Goal: Find specific page/section: Find specific page/section

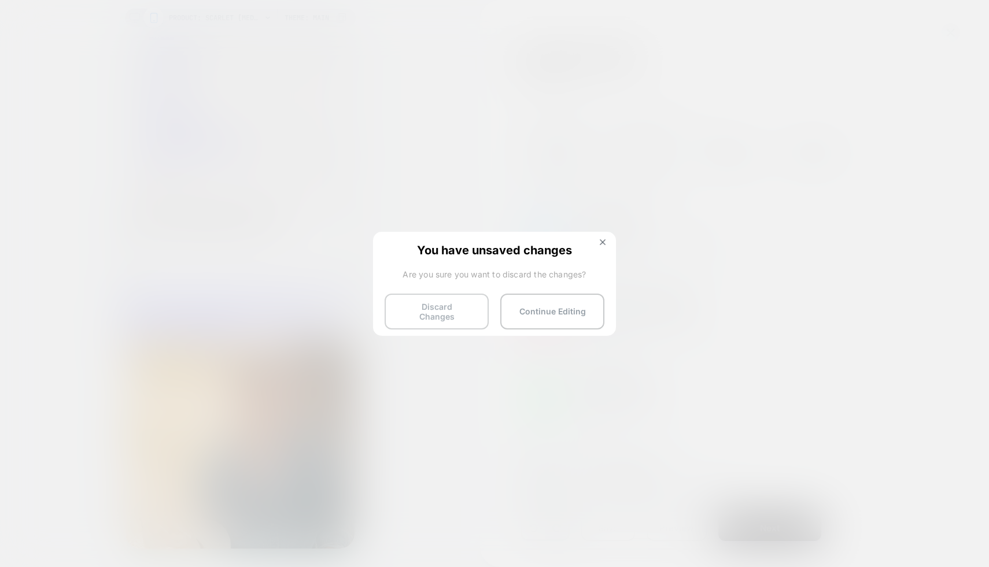
click at [463, 308] on button "Discard Changes" at bounding box center [437, 312] width 104 height 36
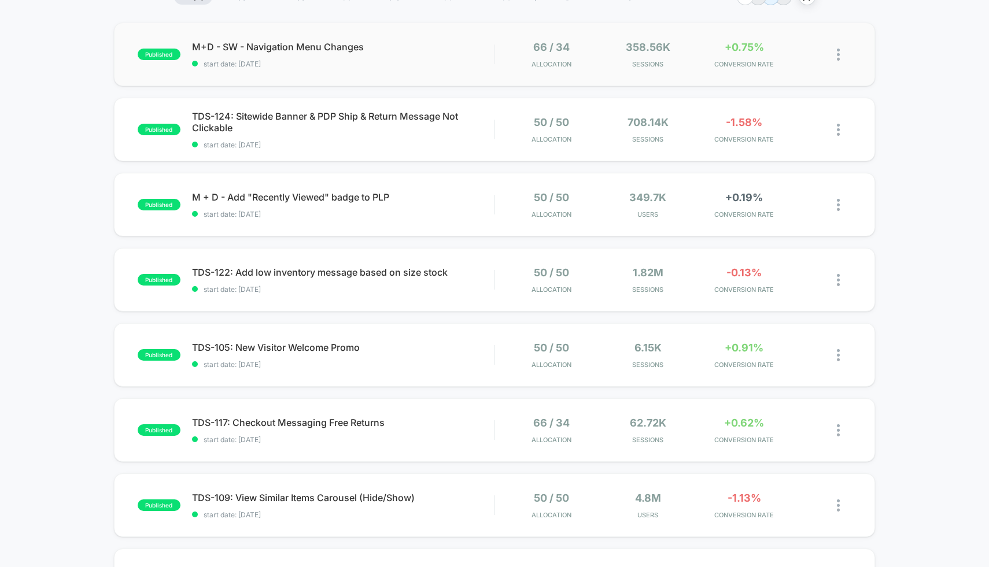
scroll to position [102, 0]
click at [359, 497] on span "TDS-109: View Similar Items Carousel (Hide/Show)" at bounding box center [343, 499] width 303 height 12
click at [359, 497] on span "TDS-109: View Similar Items Carousel (Hide/Show) Click to edit experience detai…" at bounding box center [343, 499] width 303 height 12
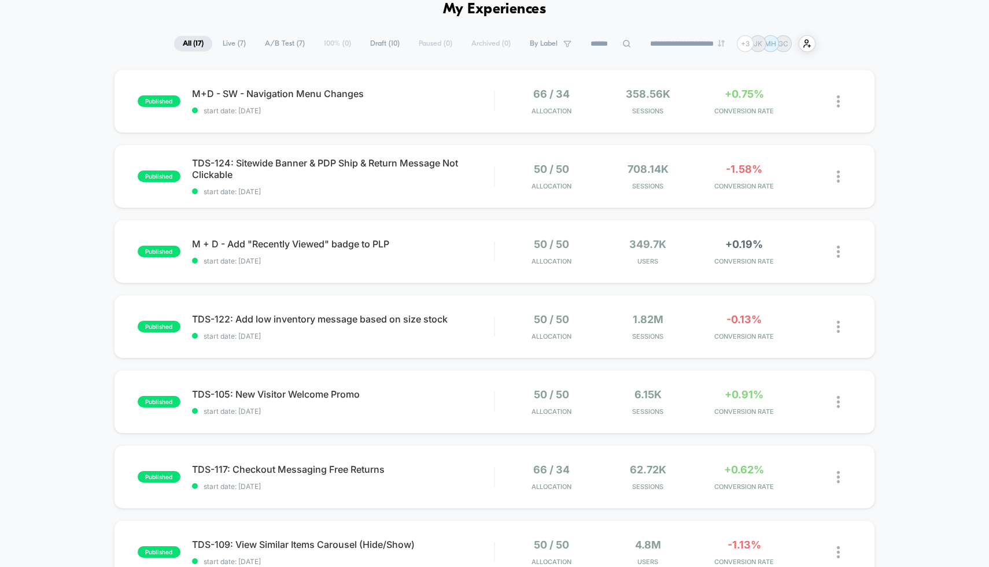
scroll to position [54, 0]
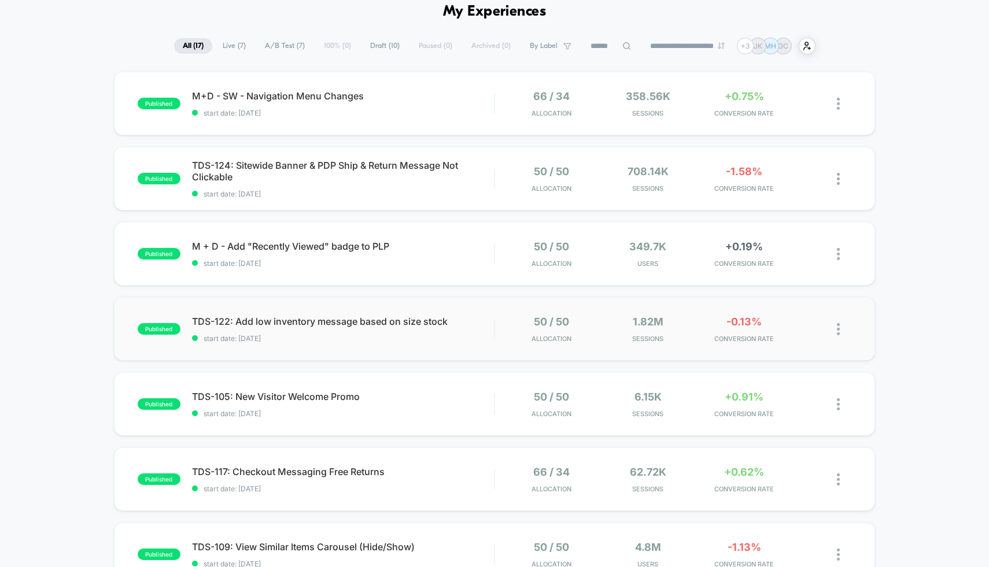
drag, startPoint x: 279, startPoint y: 167, endPoint x: 763, endPoint y: 309, distance: 504.0
click at [765, 312] on div "published M+D - SW - Navigation Menu Changes start date: 8/12/2025 66 / 34 Allo…" at bounding box center [494, 546] width 989 height 949
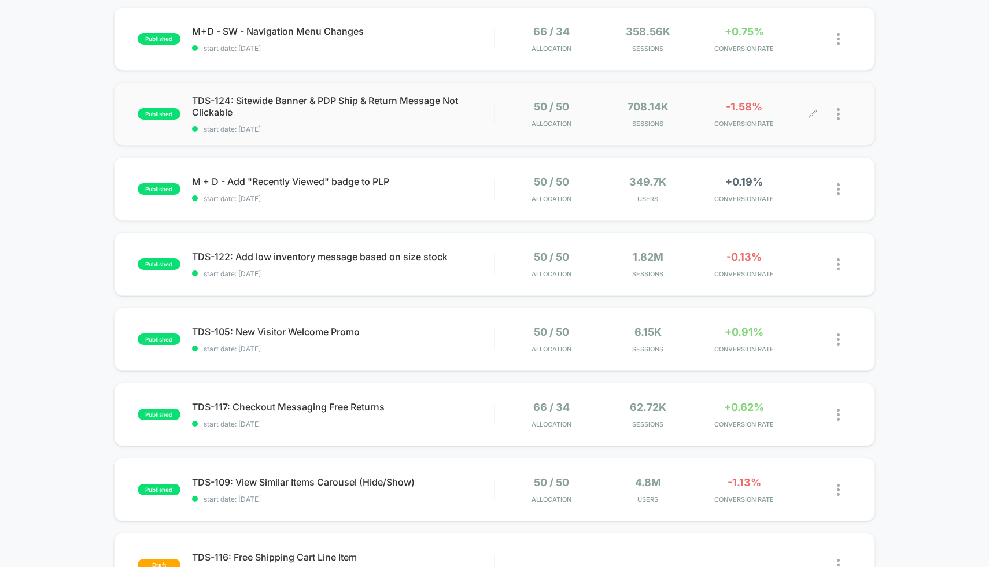
scroll to position [0, 0]
